Goal: Task Accomplishment & Management: Manage account settings

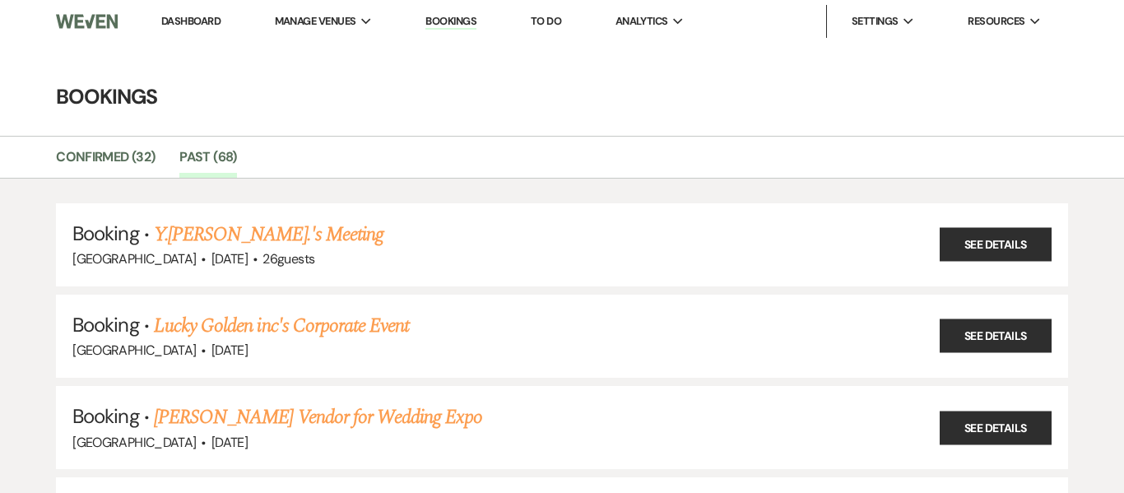
click at [197, 23] on link "Dashboard" at bounding box center [190, 21] width 59 height 14
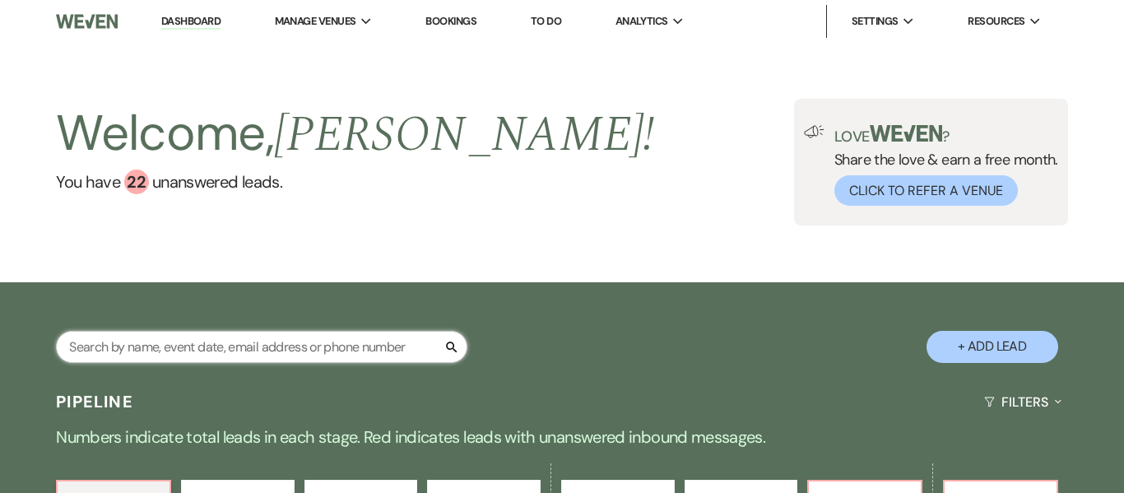
click at [153, 343] on input "text" at bounding box center [262, 347] width 412 height 32
type input "[PERSON_NAME]"
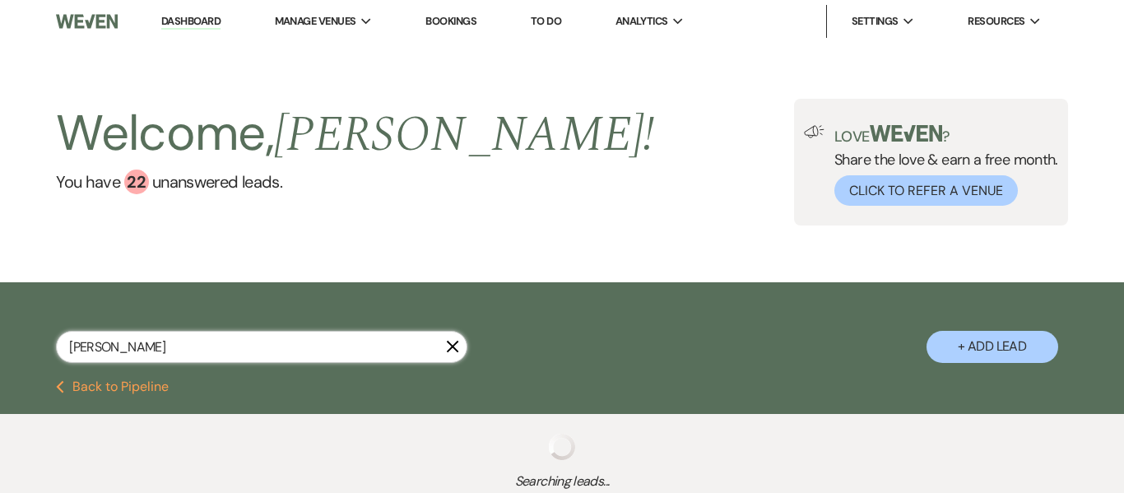
select select "2"
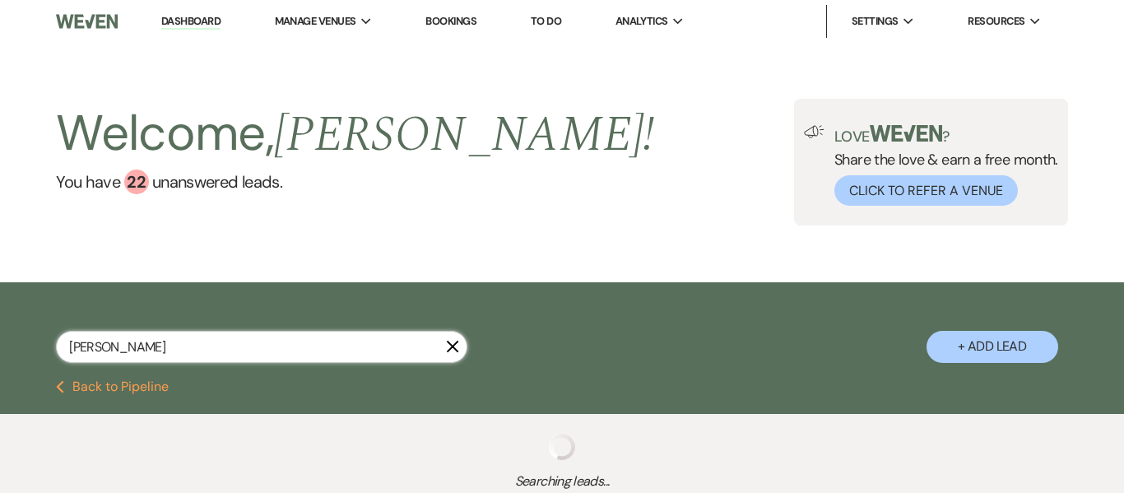
select select "8"
select select "11"
select select "2"
select select "8"
select select "5"
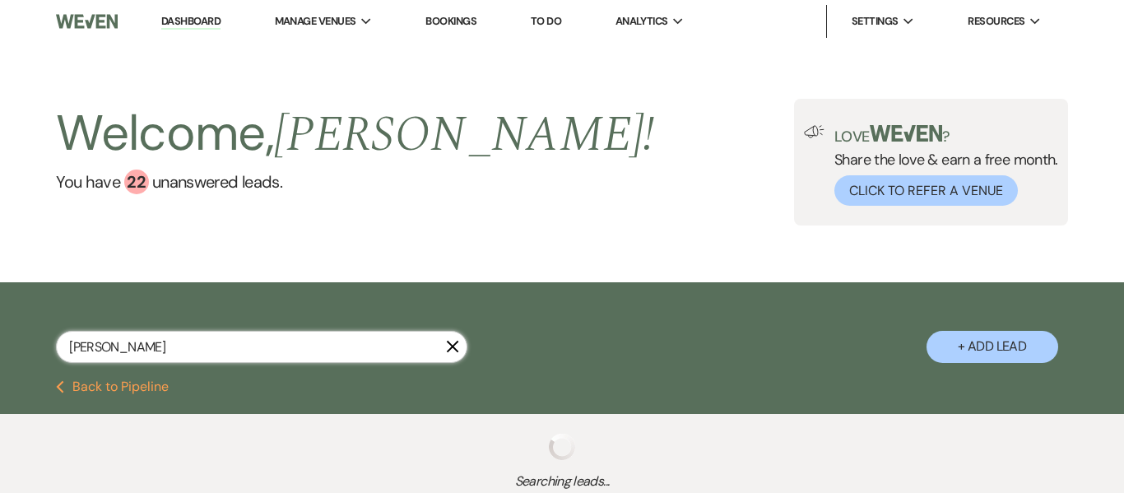
select select "8"
select select "5"
select select "8"
select select "5"
select select "8"
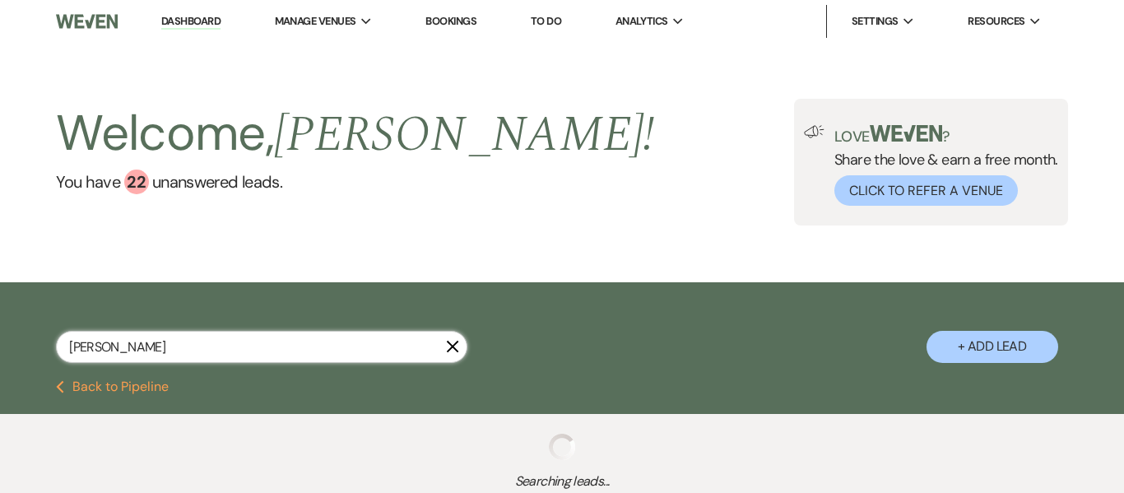
select select "8"
select select "5"
select select "6"
select select "8"
select select "5"
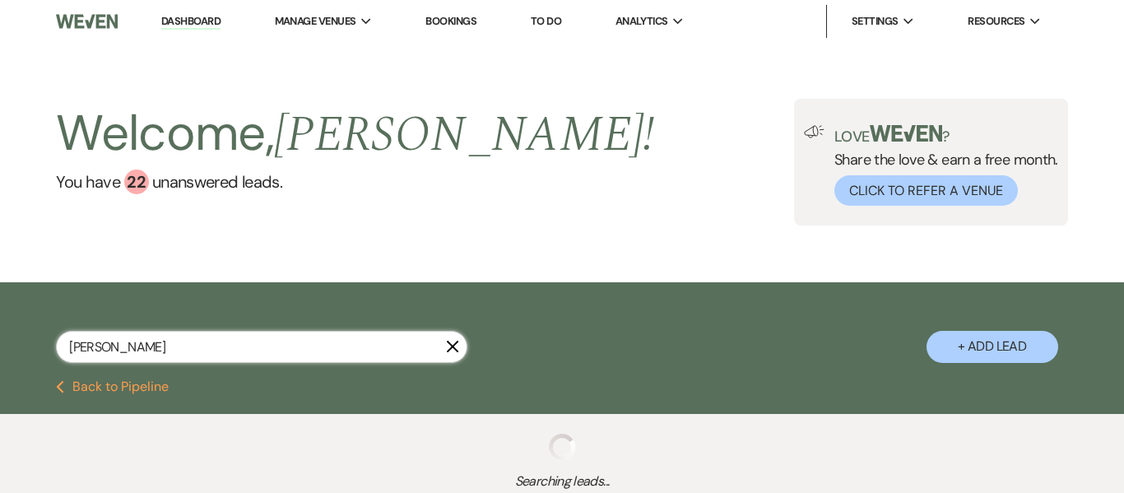
select select "8"
select select "6"
select select "8"
select select "5"
select select "8"
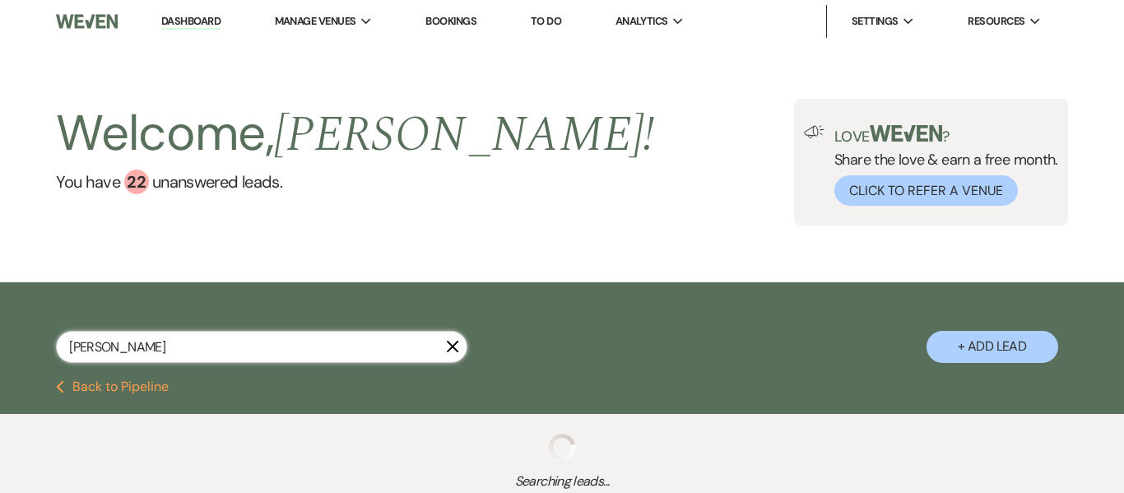
select select "7"
select select "8"
select select "5"
select select "8"
select select "5"
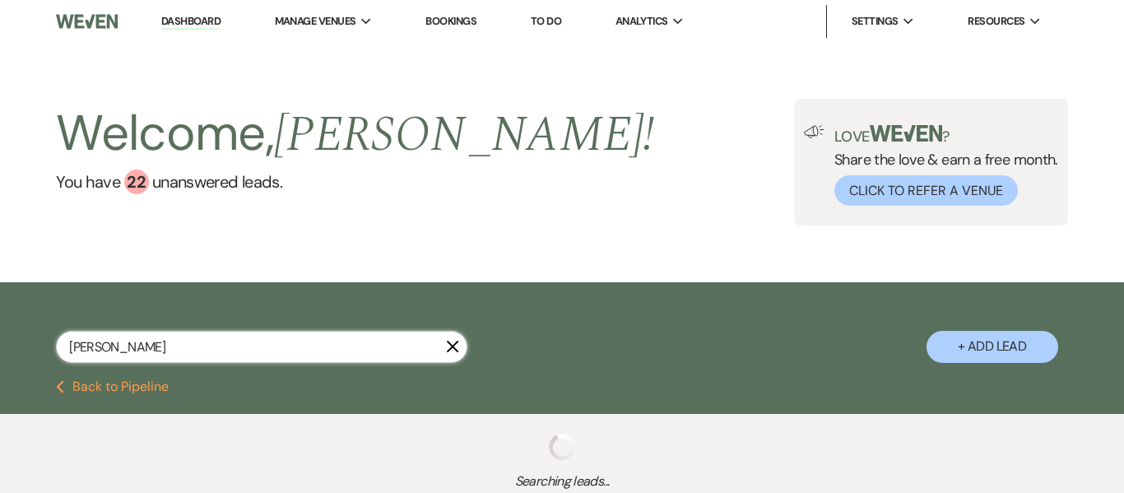
select select "4"
select select "8"
select select "5"
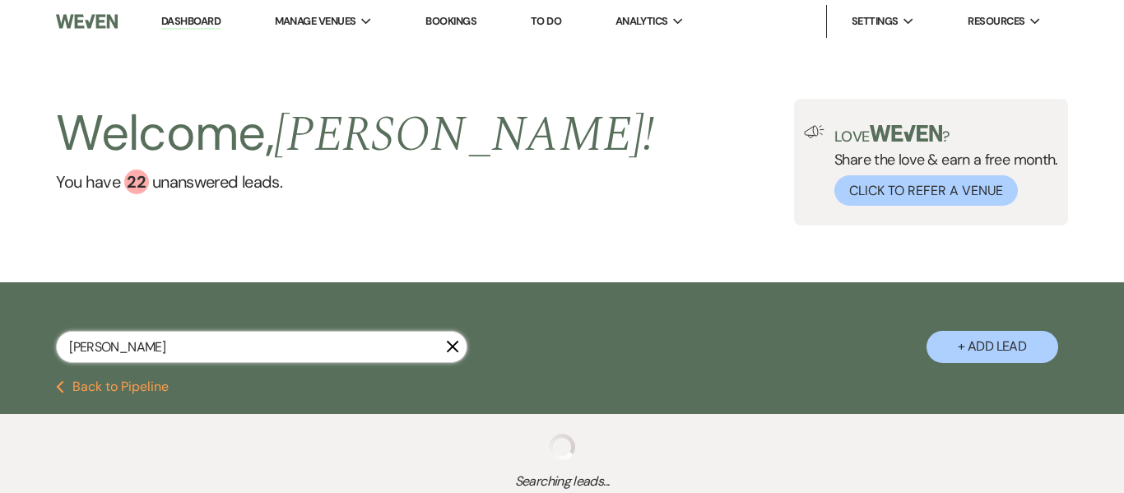
select select "8"
select select "7"
select select "8"
select select "6"
select select "8"
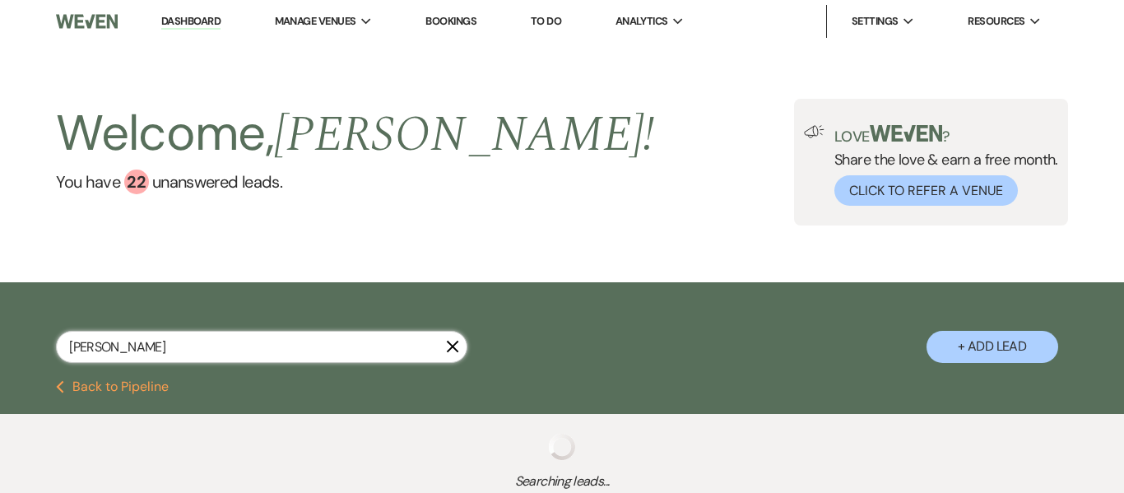
select select "5"
select select "8"
select select "5"
select select "8"
select select "5"
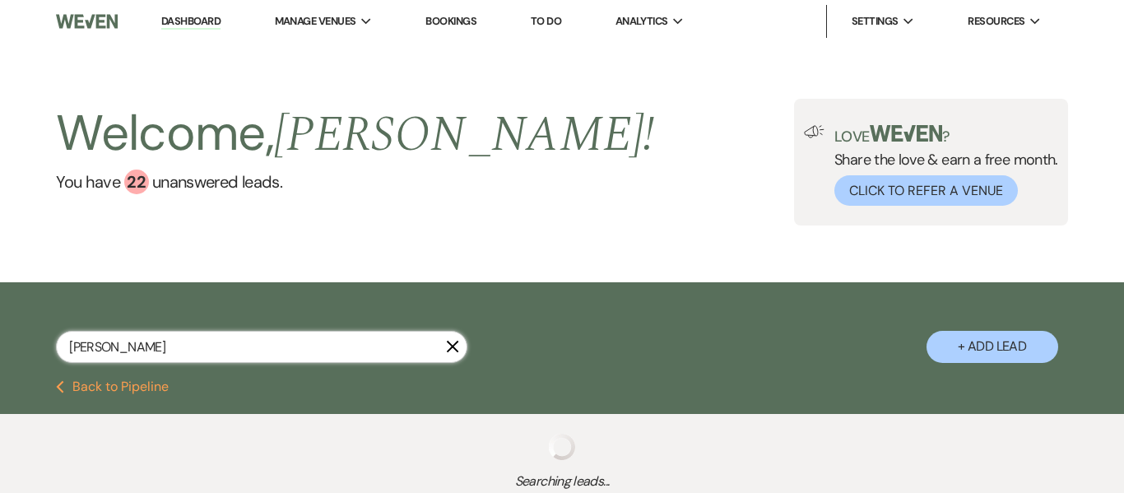
select select "8"
select select "5"
select select "8"
select select "6"
select select "8"
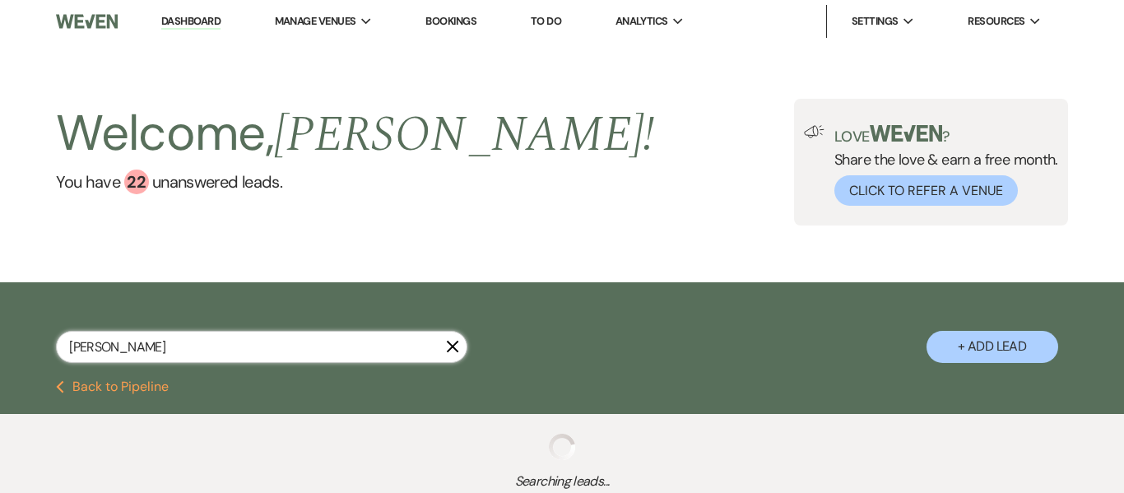
select select "1"
select select "8"
select select "5"
select select "8"
select select "5"
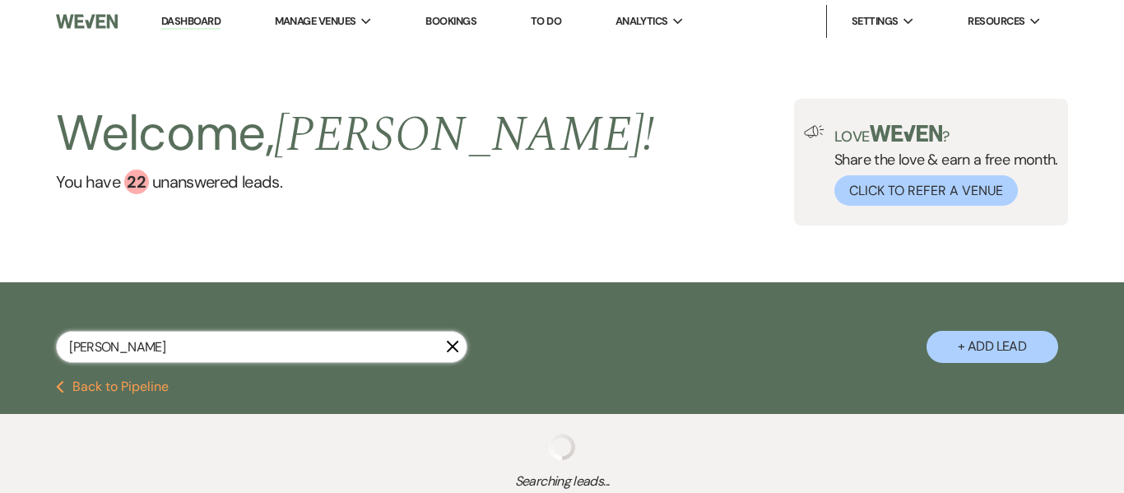
select select "8"
select select "1"
select select "8"
select select "7"
select select "8"
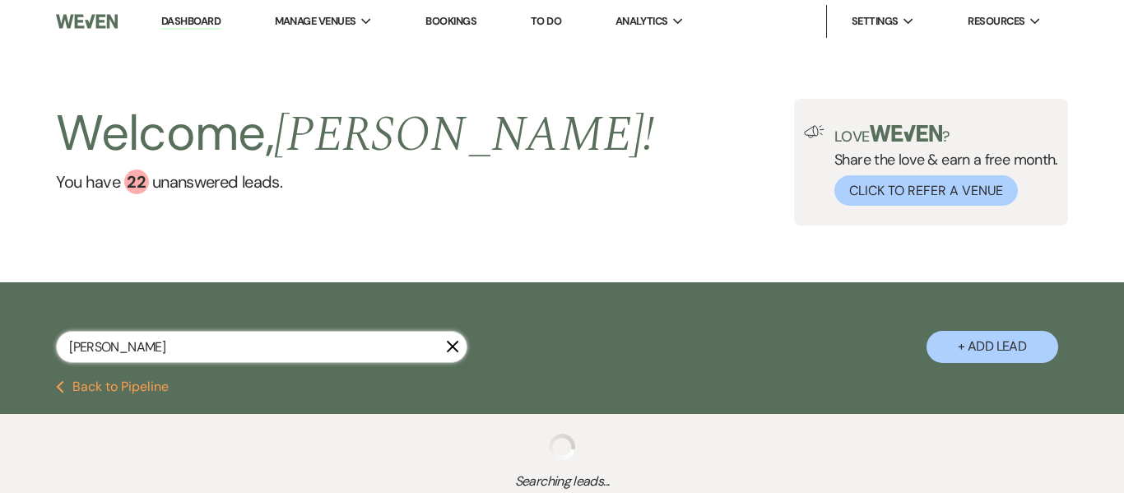
select select "8"
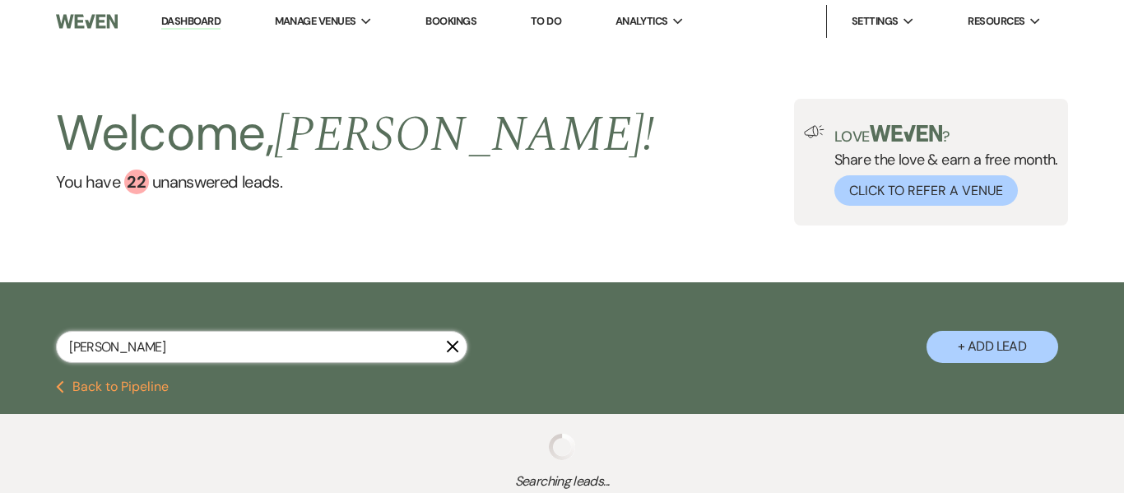
select select "8"
select select "5"
select select "8"
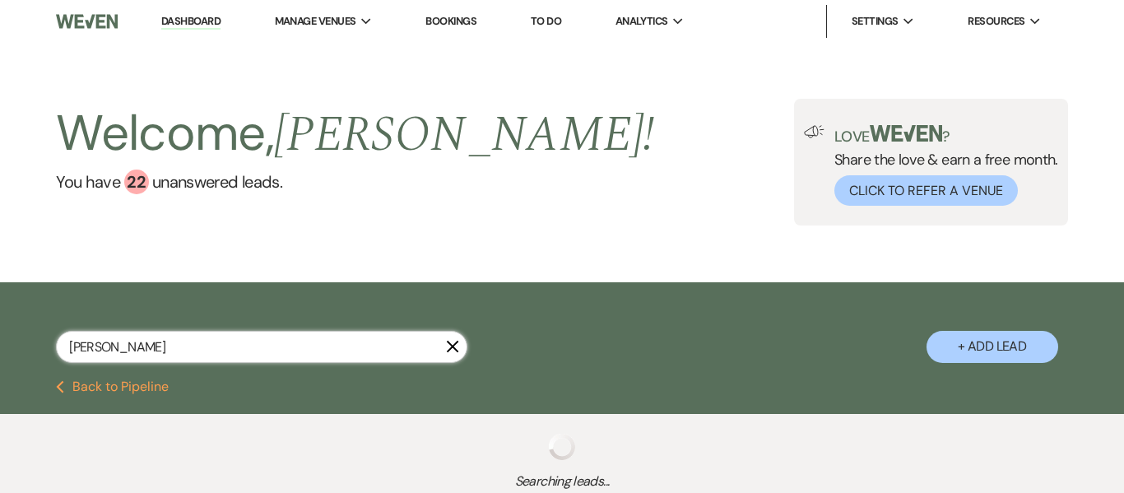
select select "8"
select select "5"
select select "8"
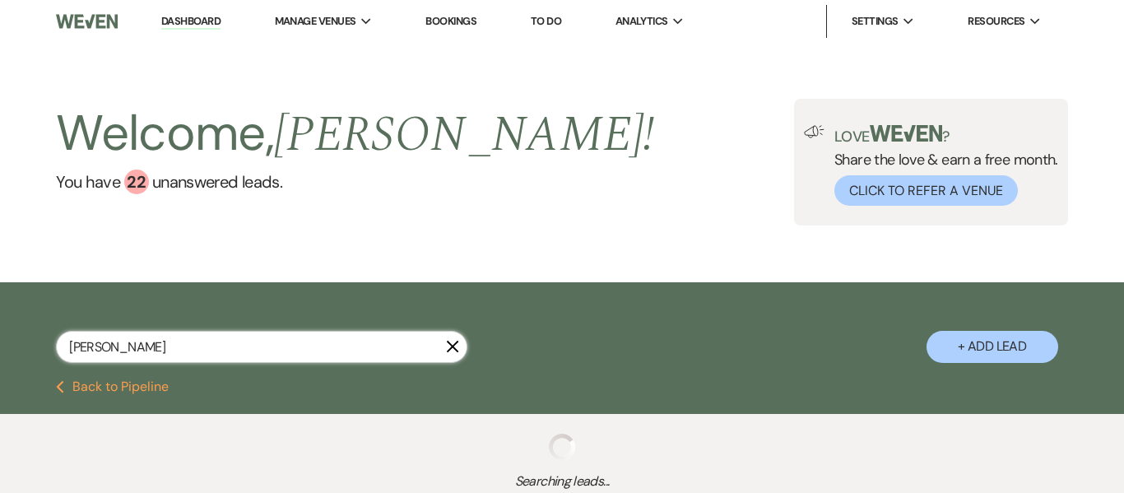
select select "8"
select select "5"
select select "8"
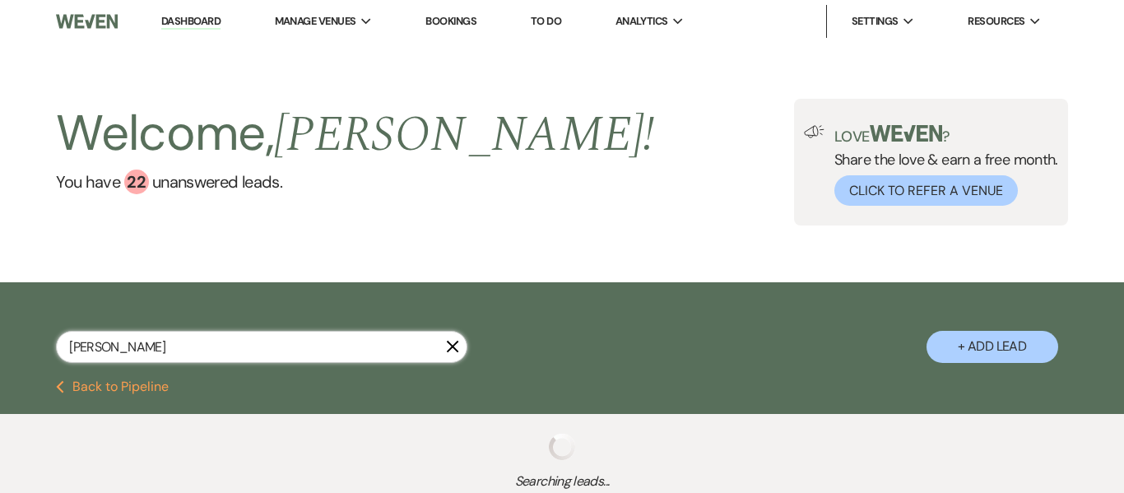
select select "8"
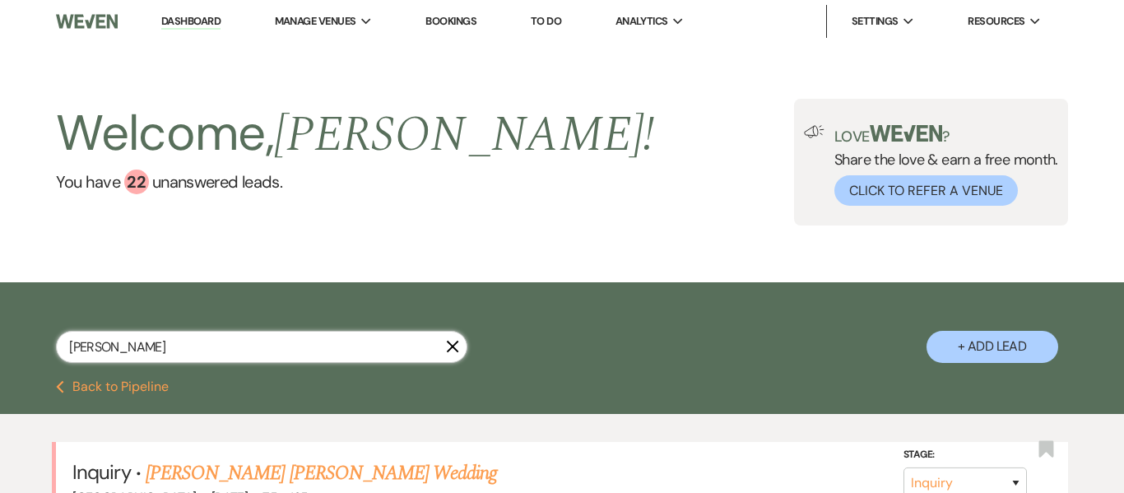
scroll to position [124, 0]
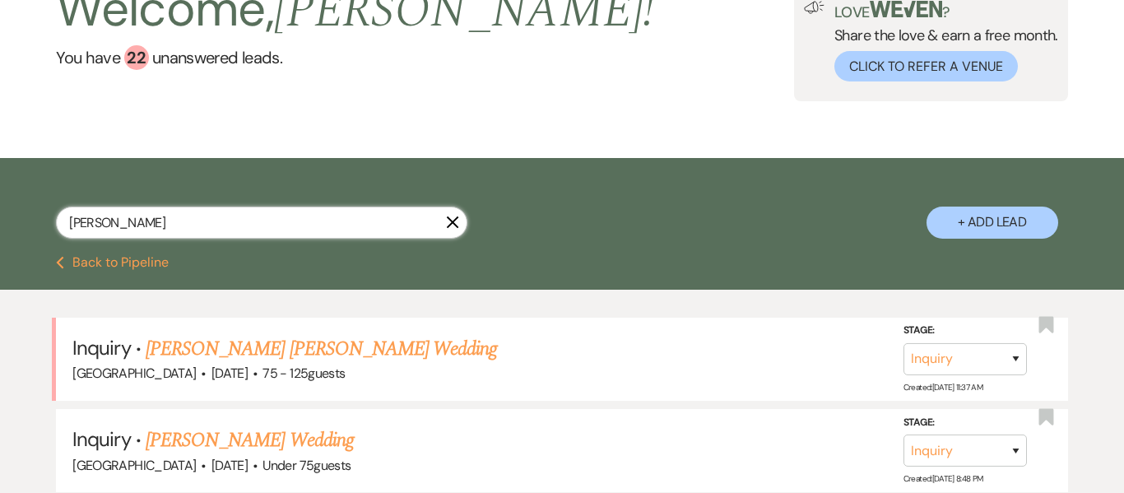
type input "[PERSON_NAME]"
